Goal: Task Accomplishment & Management: Manage account settings

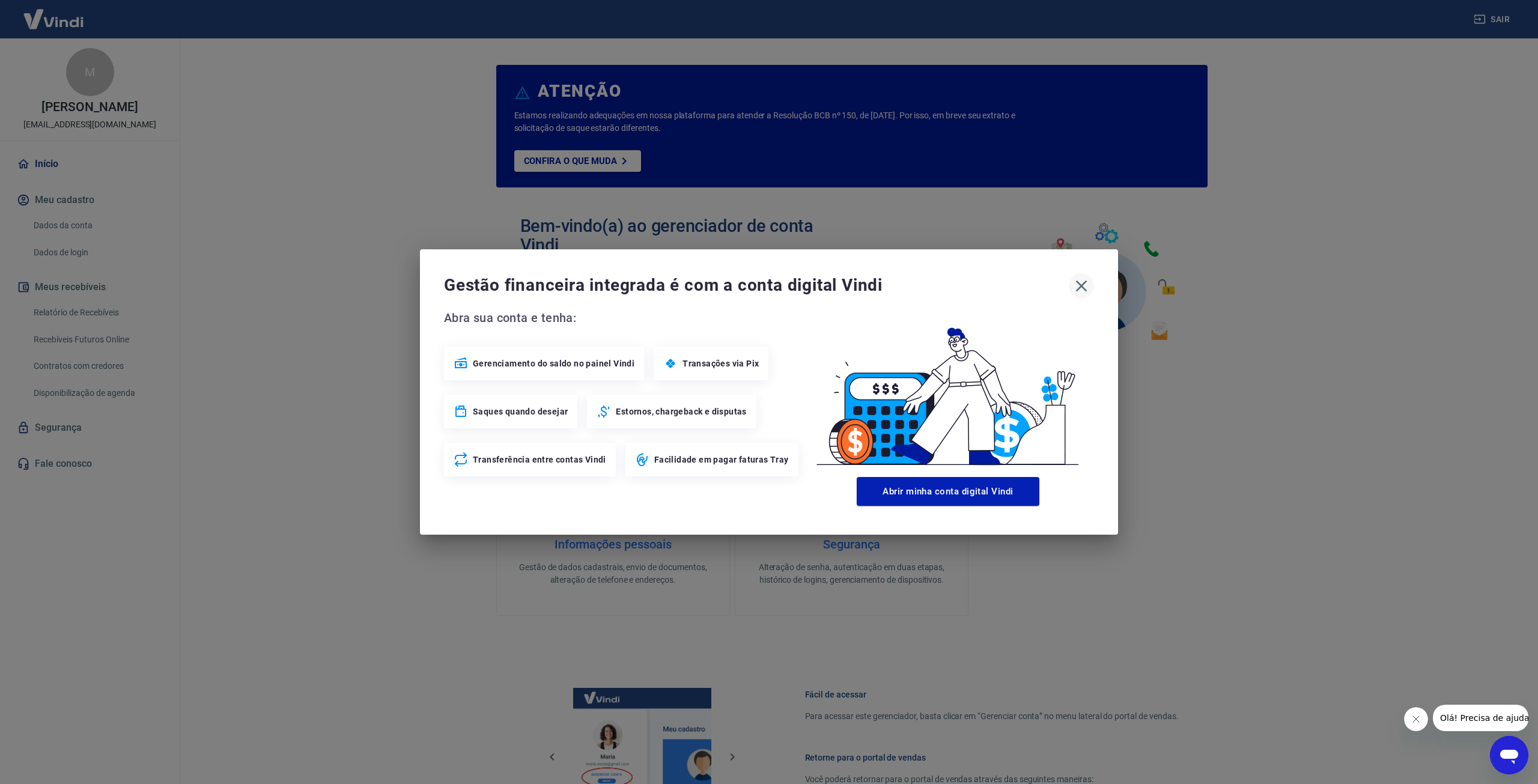
click at [1079, 283] on icon "button" at bounding box center [1082, 286] width 11 height 11
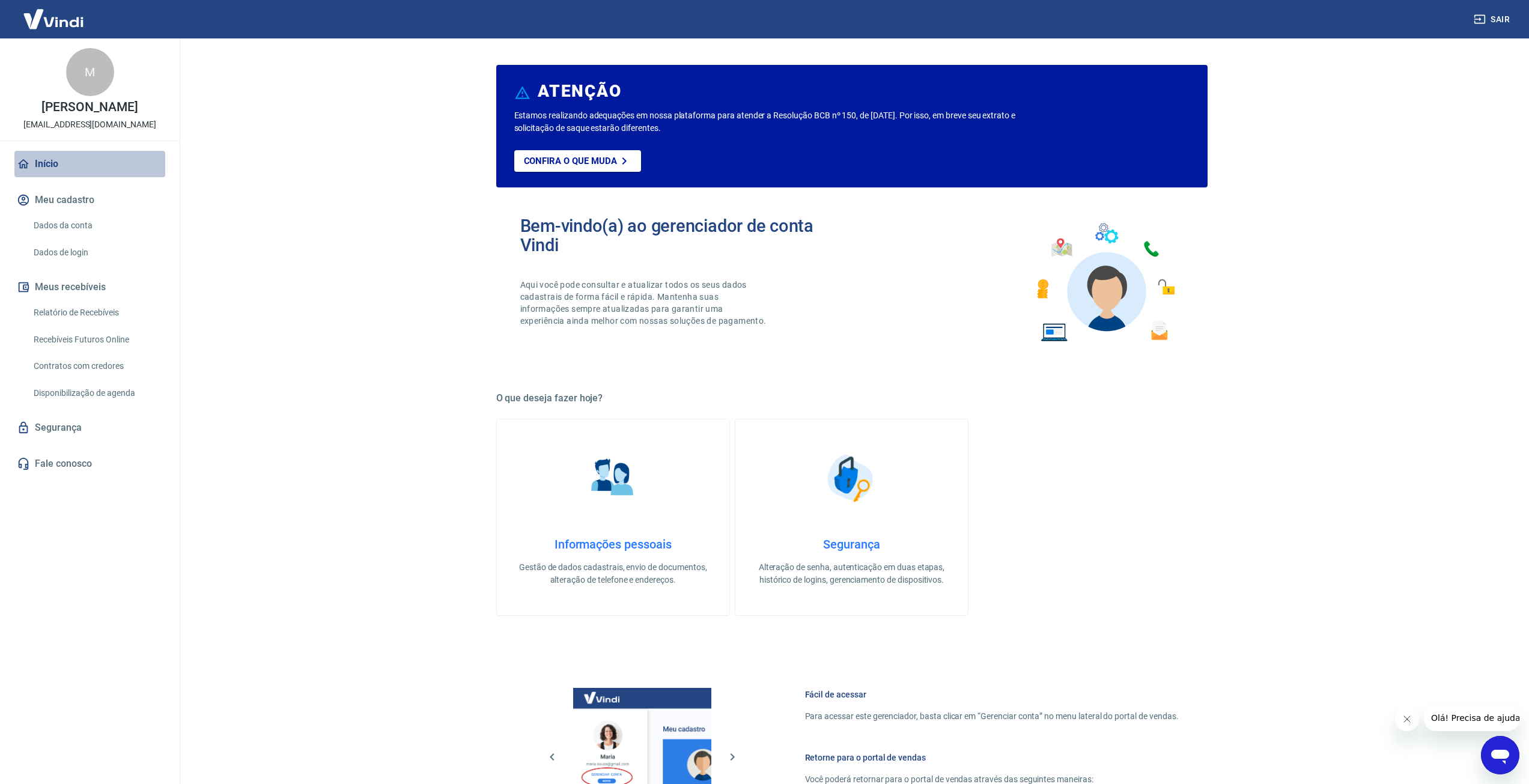
click at [47, 172] on link "Início" at bounding box center [90, 164] width 151 height 26
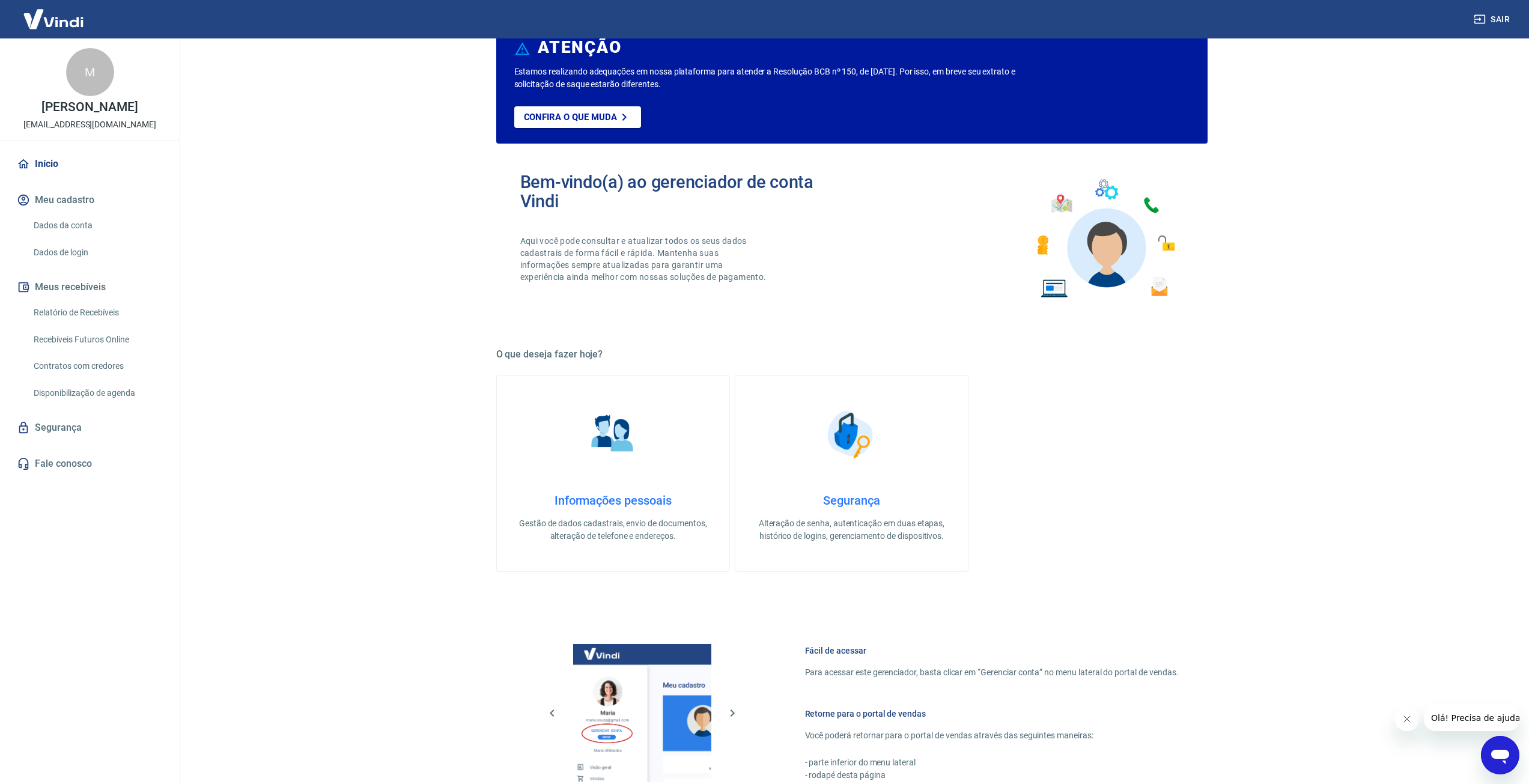
scroll to position [277, 0]
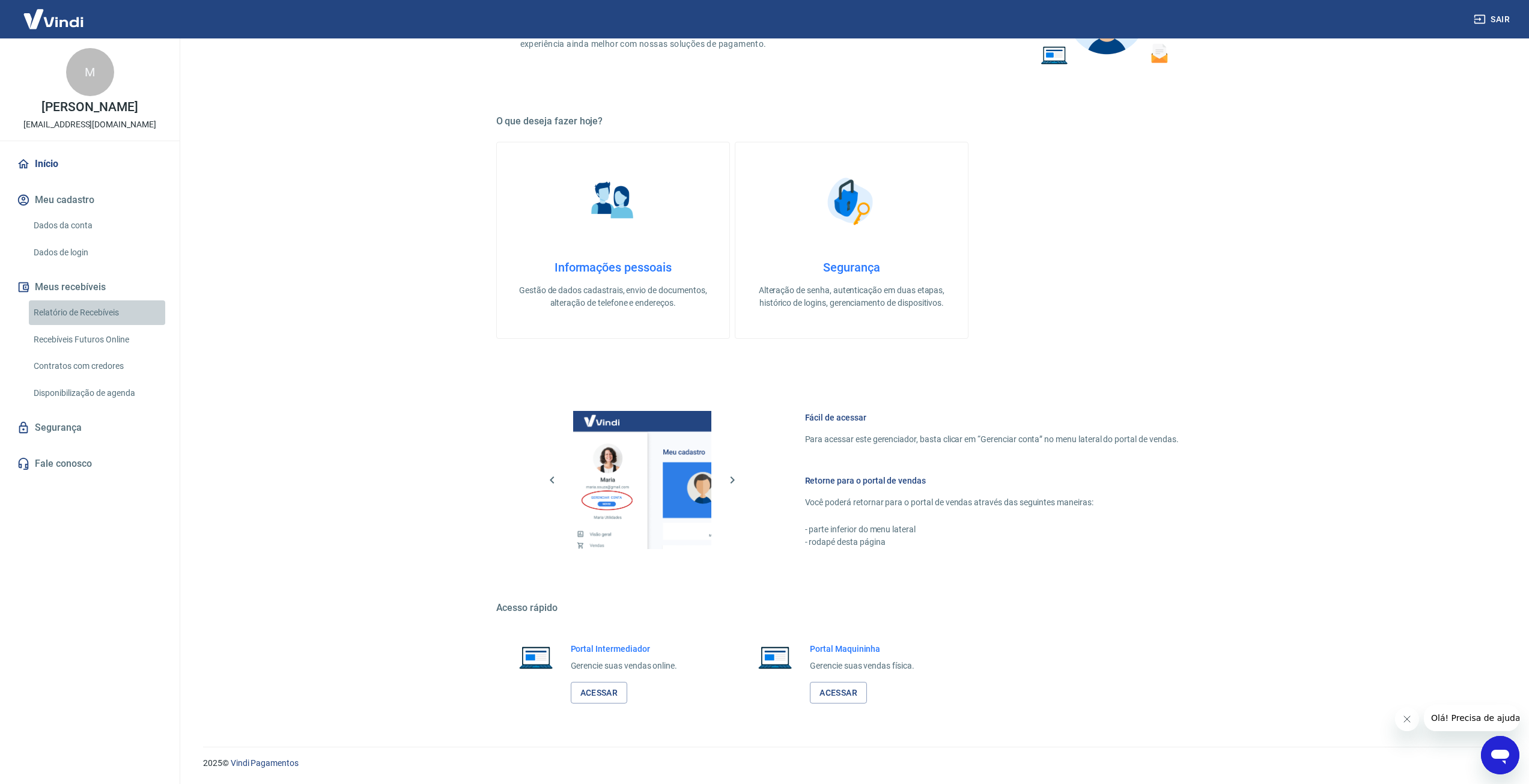
click at [79, 319] on link "Relatório de Recebíveis" at bounding box center [97, 312] width 136 height 24
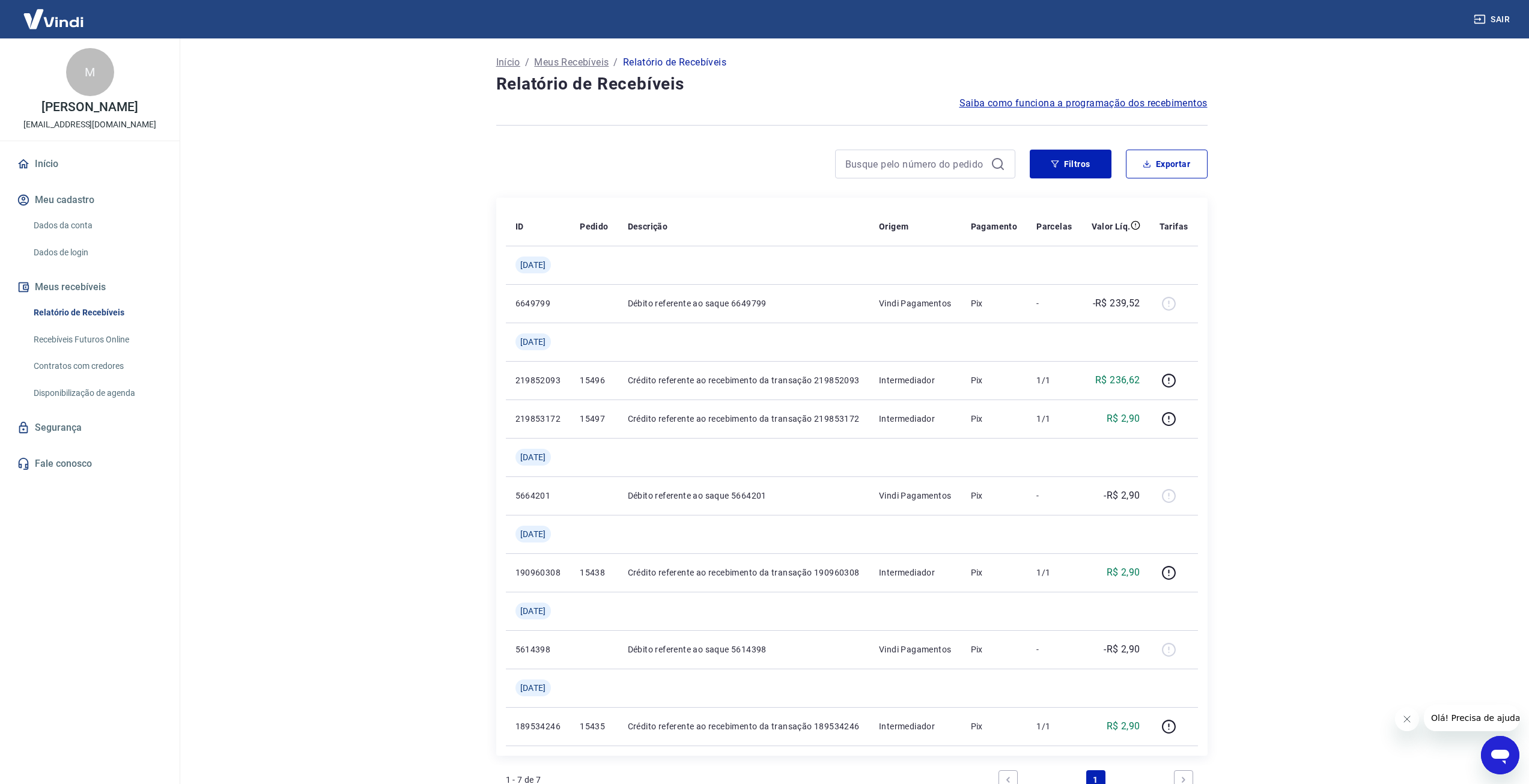
click at [69, 19] on img at bounding box center [53, 19] width 78 height 37
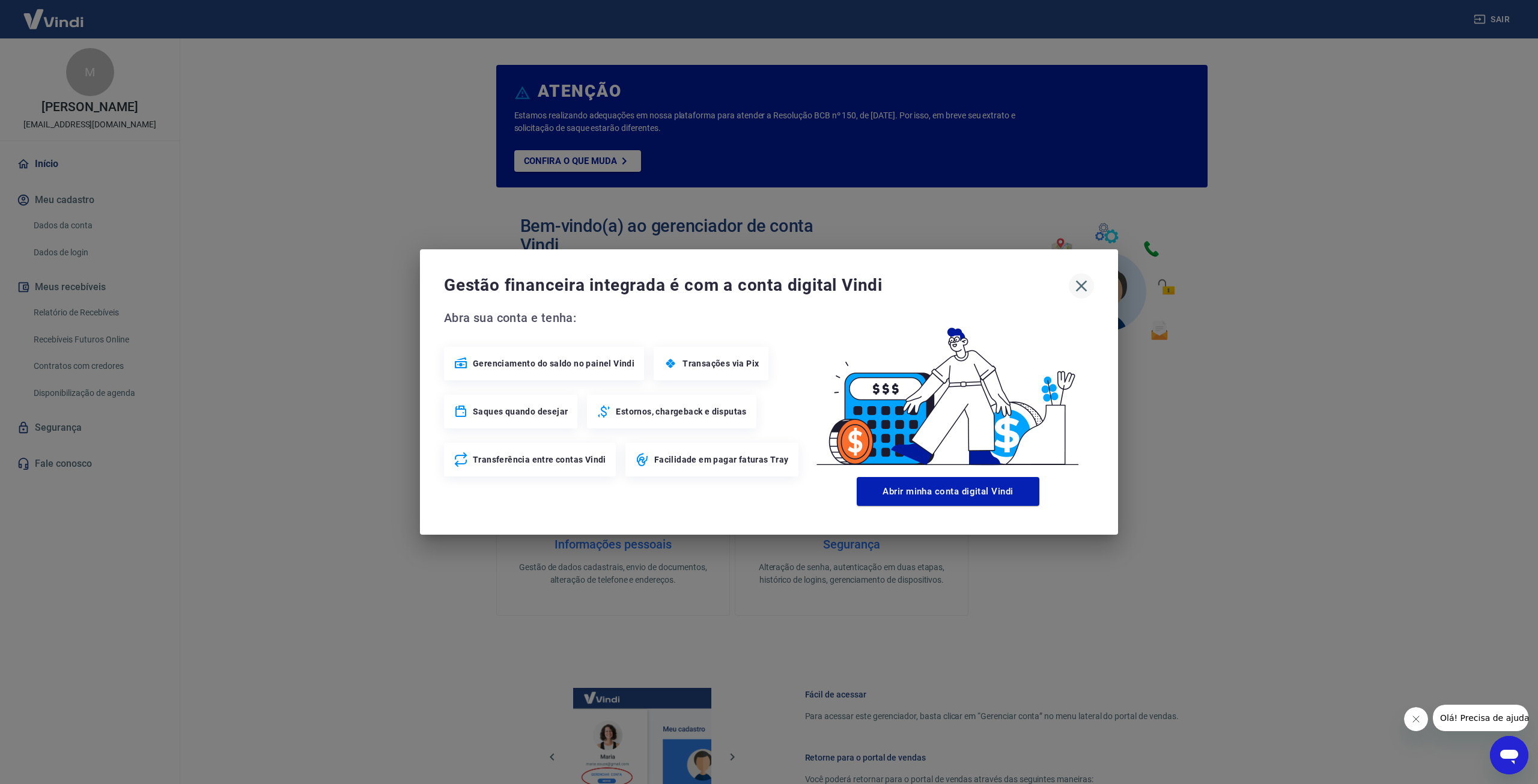
click at [1085, 285] on icon "button" at bounding box center [1082, 286] width 19 height 19
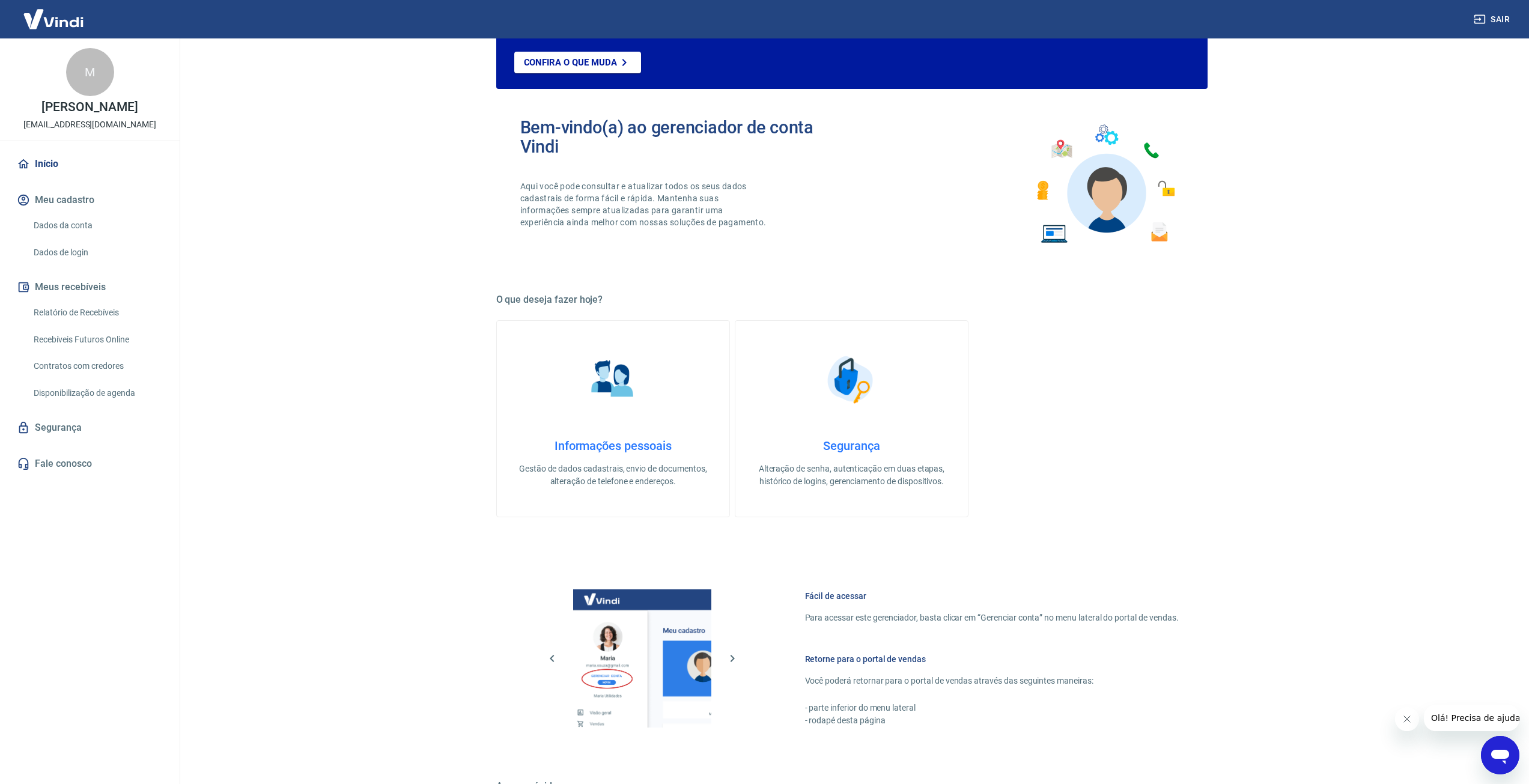
scroll to position [277, 0]
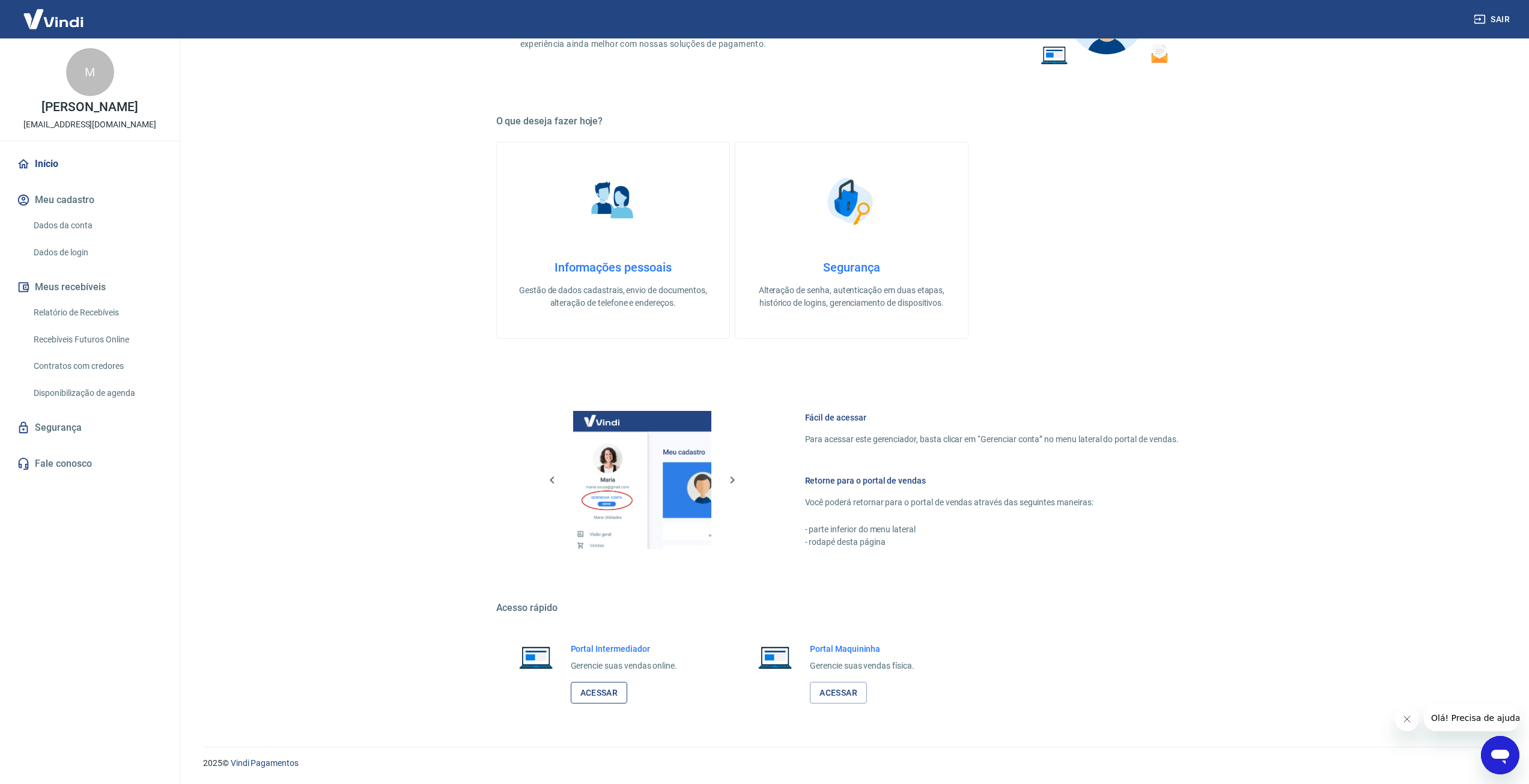
click at [597, 688] on link "Acessar" at bounding box center [599, 693] width 57 height 22
